Goal: Information Seeking & Learning: Learn about a topic

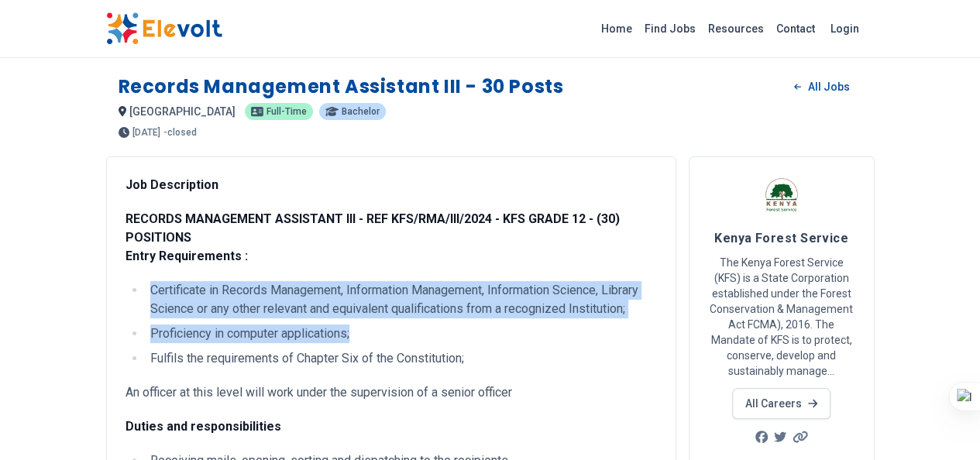
drag, startPoint x: 57, startPoint y: 273, endPoint x: 272, endPoint y: 308, distance: 217.4
click at [266, 314] on ul "Certificate in Records Management, Information Management, Information Science,…" at bounding box center [390, 324] width 531 height 87
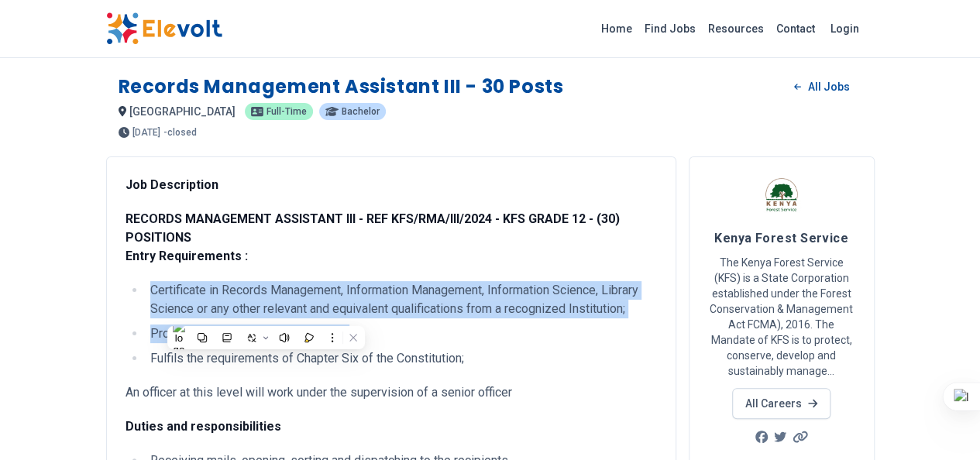
click at [292, 325] on li "Proficiency in computer applications;" at bounding box center [401, 334] width 511 height 19
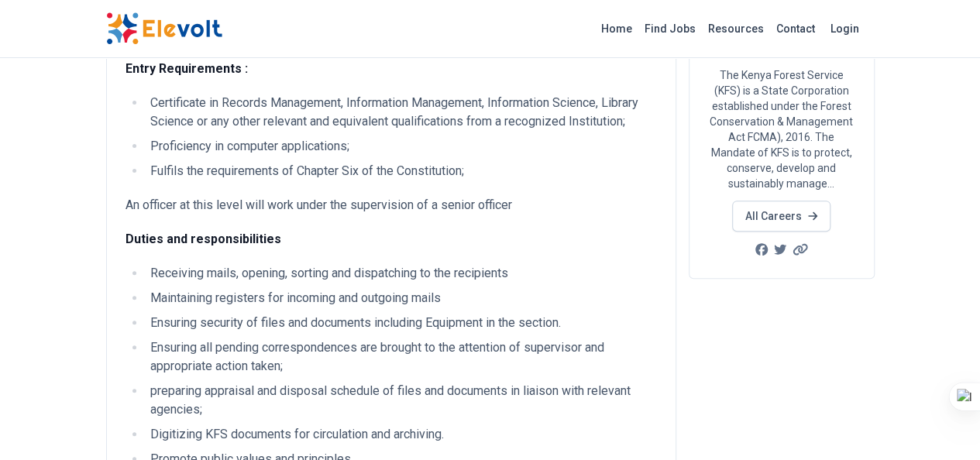
scroll to position [77, 0]
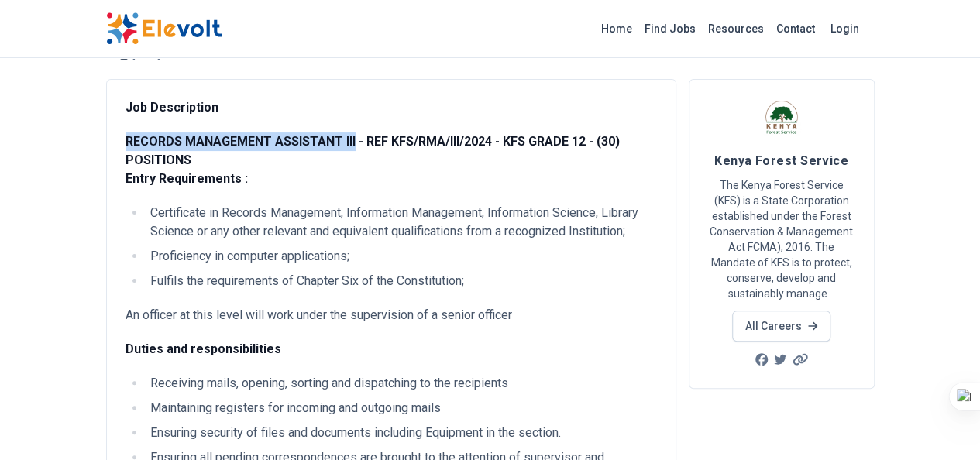
drag, startPoint x: 29, startPoint y: 139, endPoint x: 258, endPoint y: 142, distance: 228.5
click at [258, 142] on div "Job Description RECORDS MANAGEMENT ASSISTANT III - REF KFS/RMA/III/2024 - KFS G…" at bounding box center [391, 427] width 570 height 697
copy strong "RECORDS MANAGEMENT ASSISTANT III"
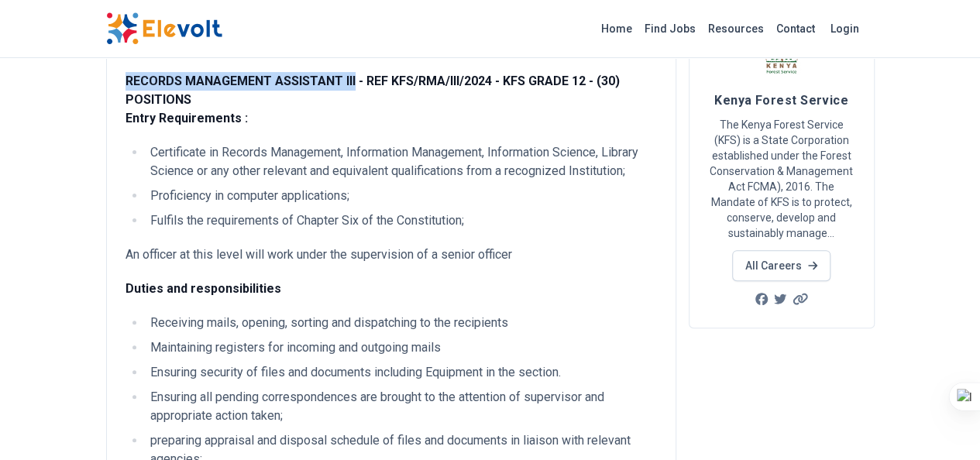
scroll to position [232, 0]
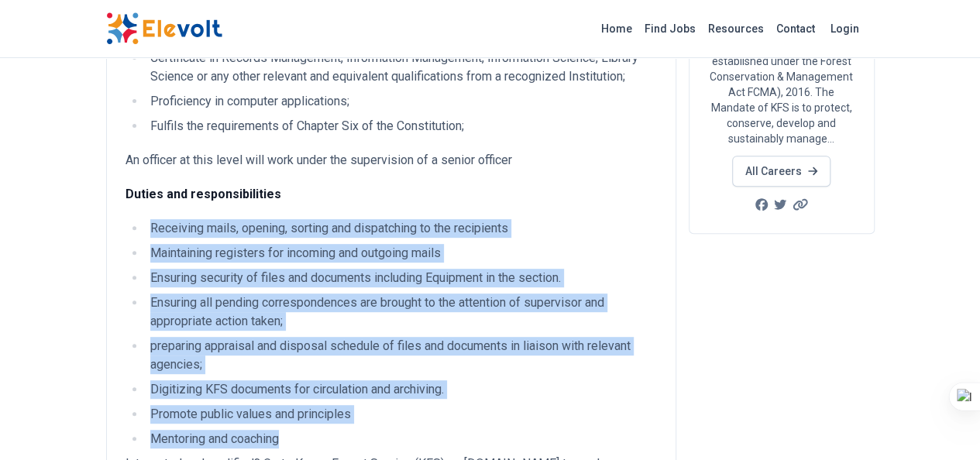
drag, startPoint x: 53, startPoint y: 205, endPoint x: 224, endPoint y: 379, distance: 243.7
click at [224, 379] on ul "Receiving mails, opening, sorting and dispatching to the recipients Maintaining…" at bounding box center [390, 333] width 531 height 229
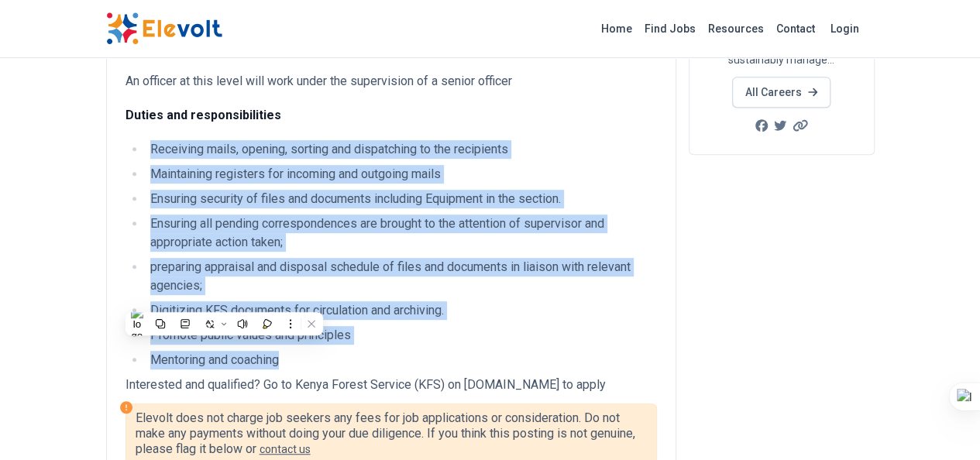
scroll to position [245, 0]
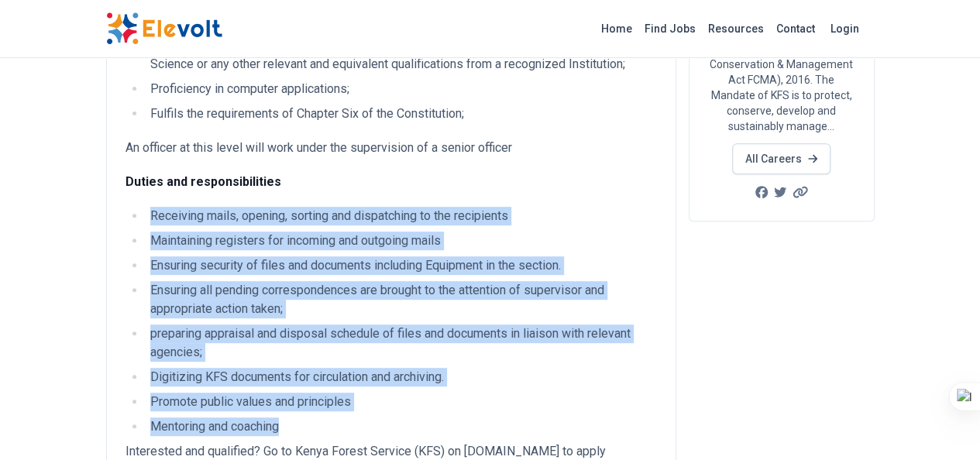
copy ul "Receiving mails, opening, sorting and dispatching to the recipients Maintaining…"
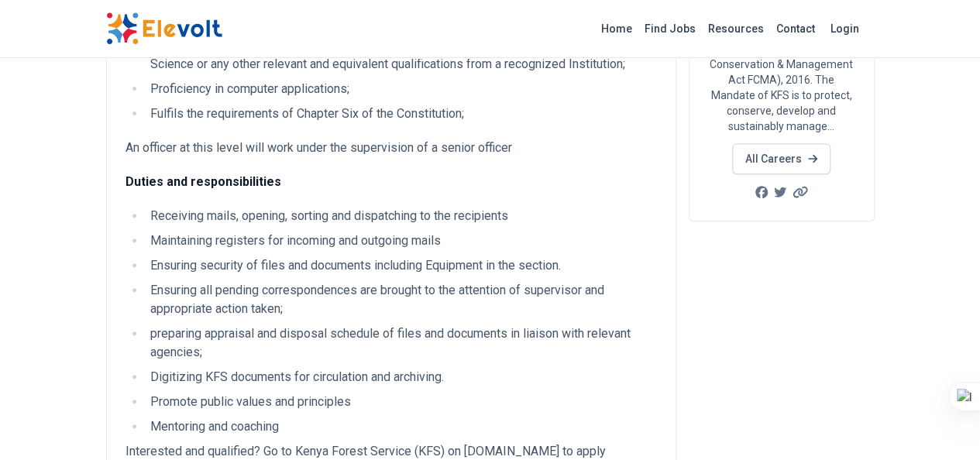
click at [345, 173] on p "Duties and responsibilities" at bounding box center [390, 182] width 531 height 19
